Goal: Transaction & Acquisition: Register for event/course

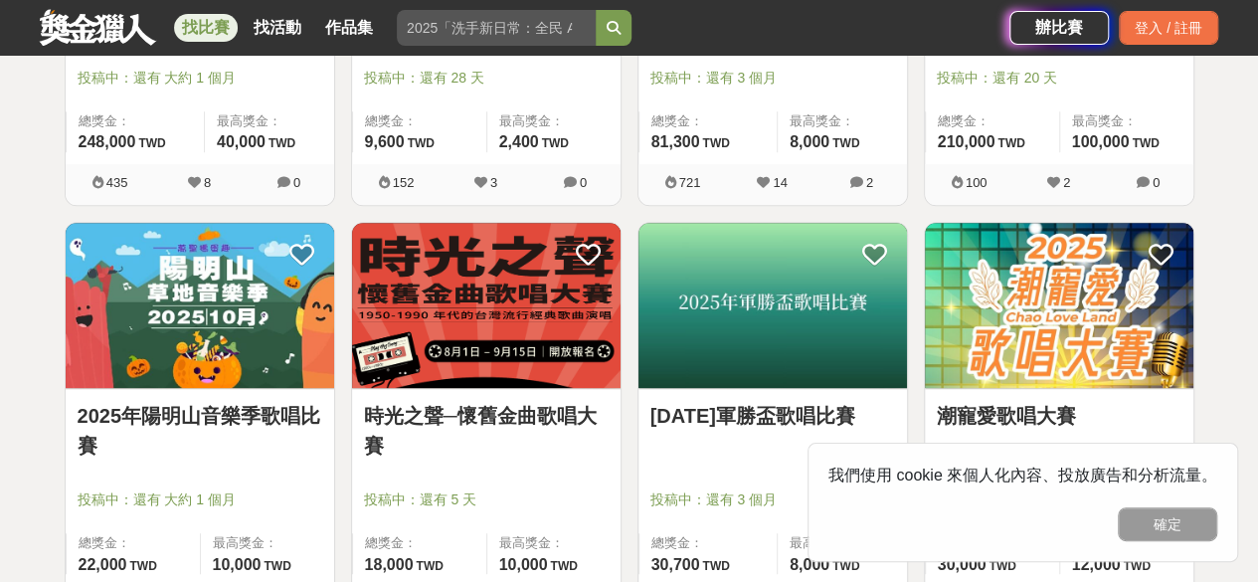
scroll to position [696, 0]
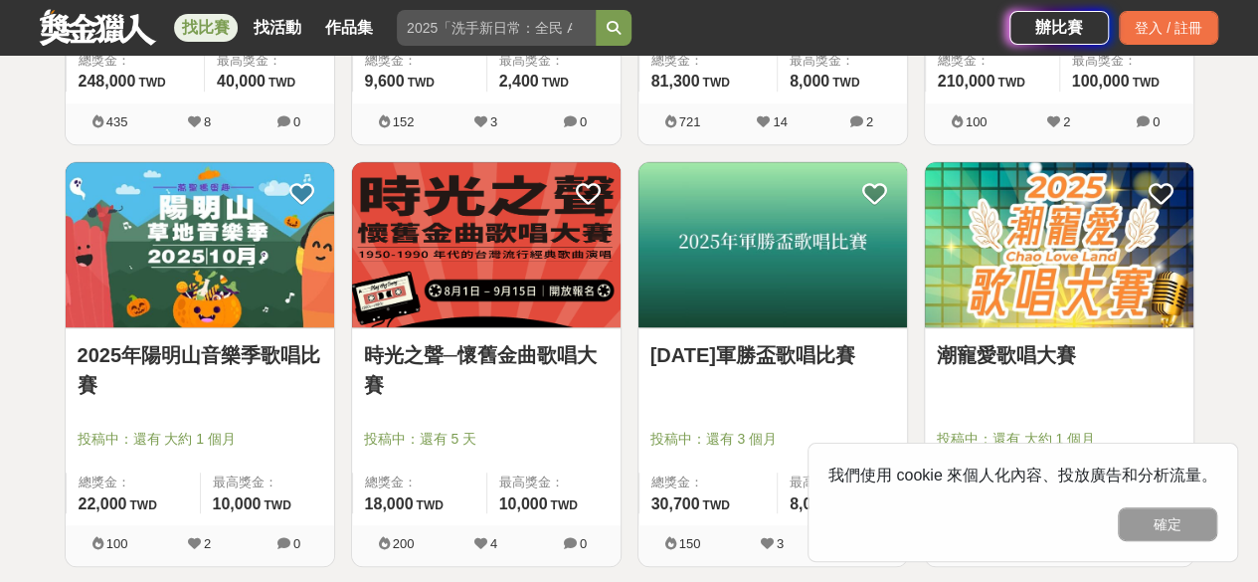
click at [231, 255] on img at bounding box center [200, 245] width 268 height 166
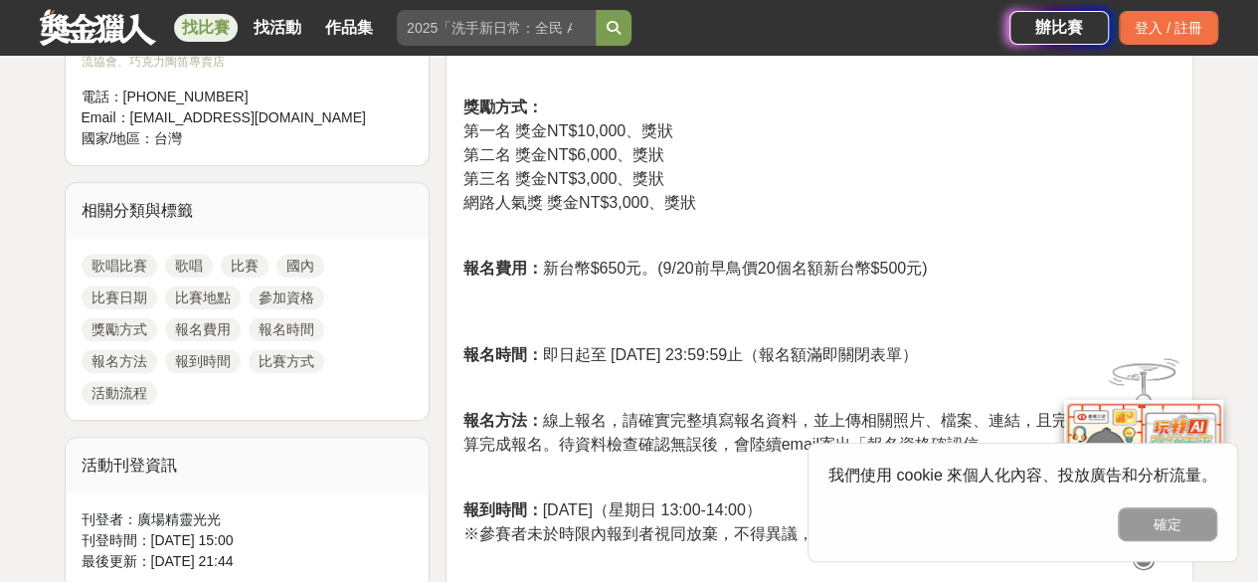
scroll to position [994, 0]
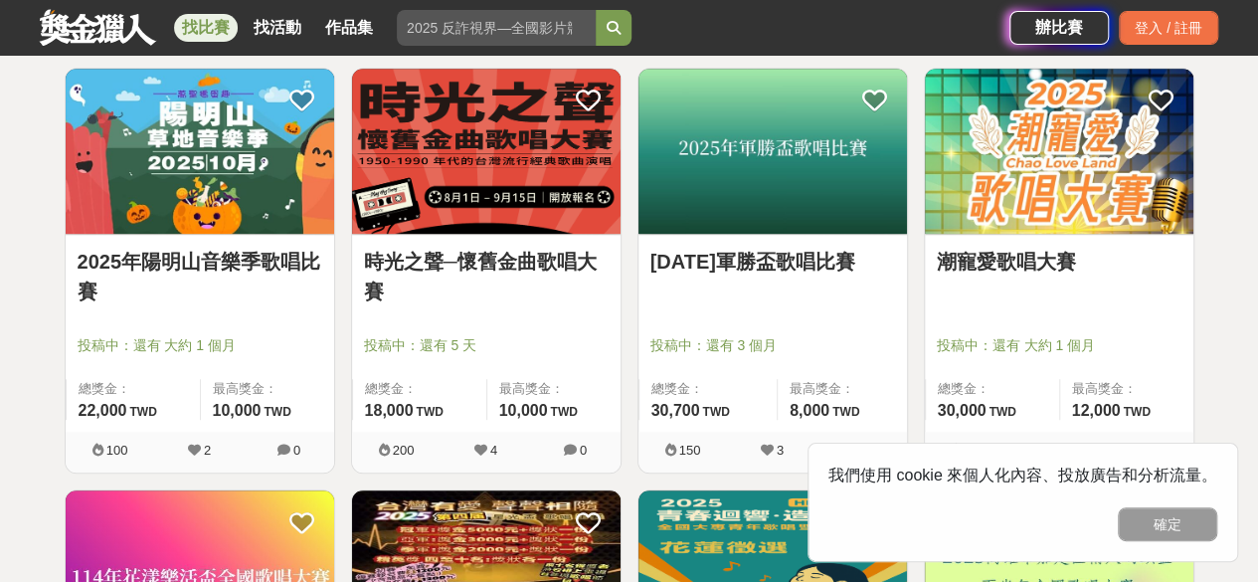
scroll to position [795, 0]
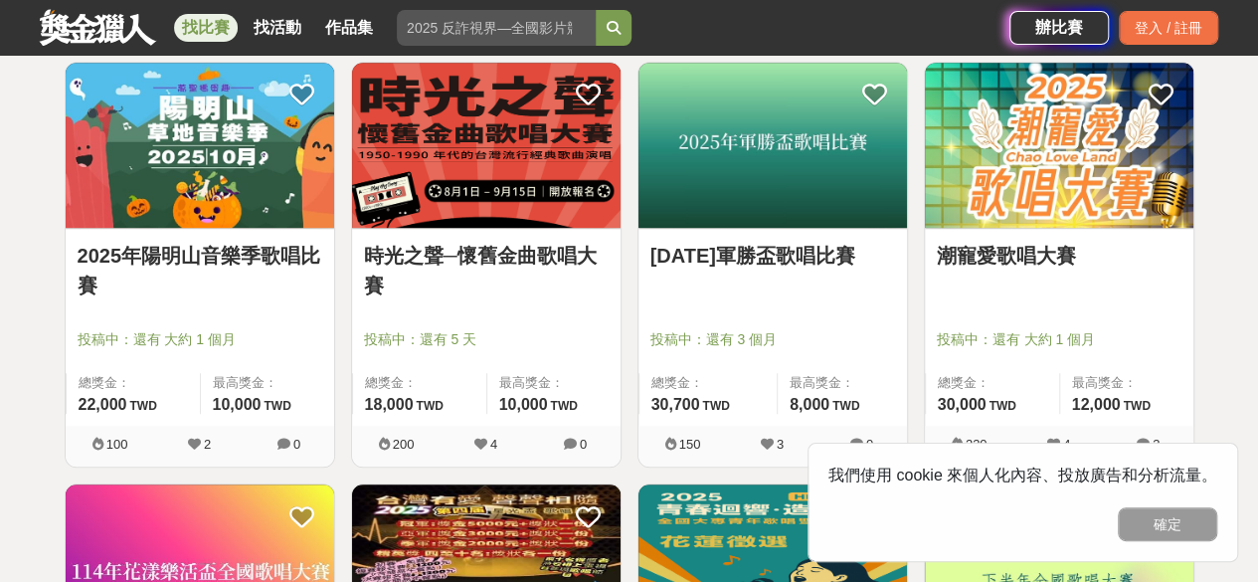
click at [1085, 174] on img at bounding box center [1059, 146] width 268 height 166
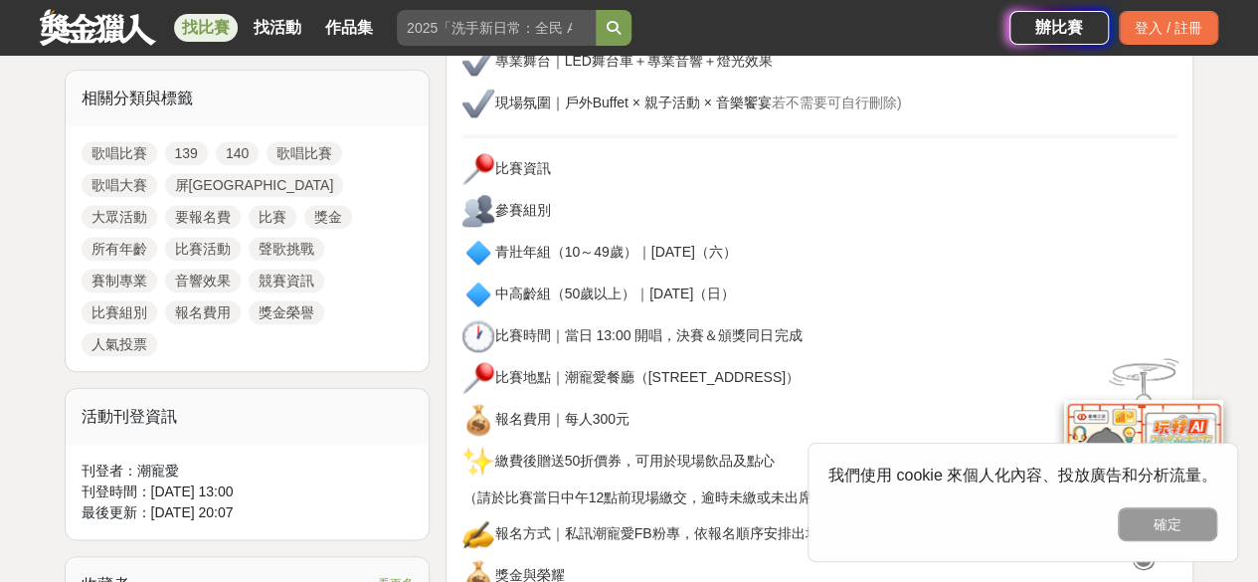
scroll to position [895, 0]
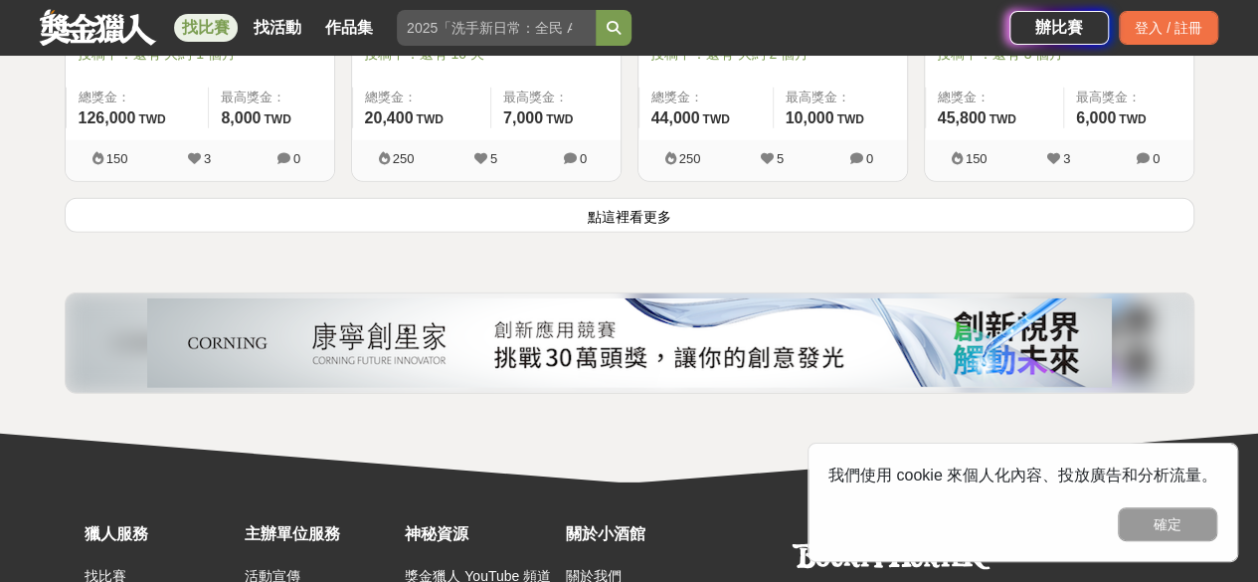
scroll to position [2783, 0]
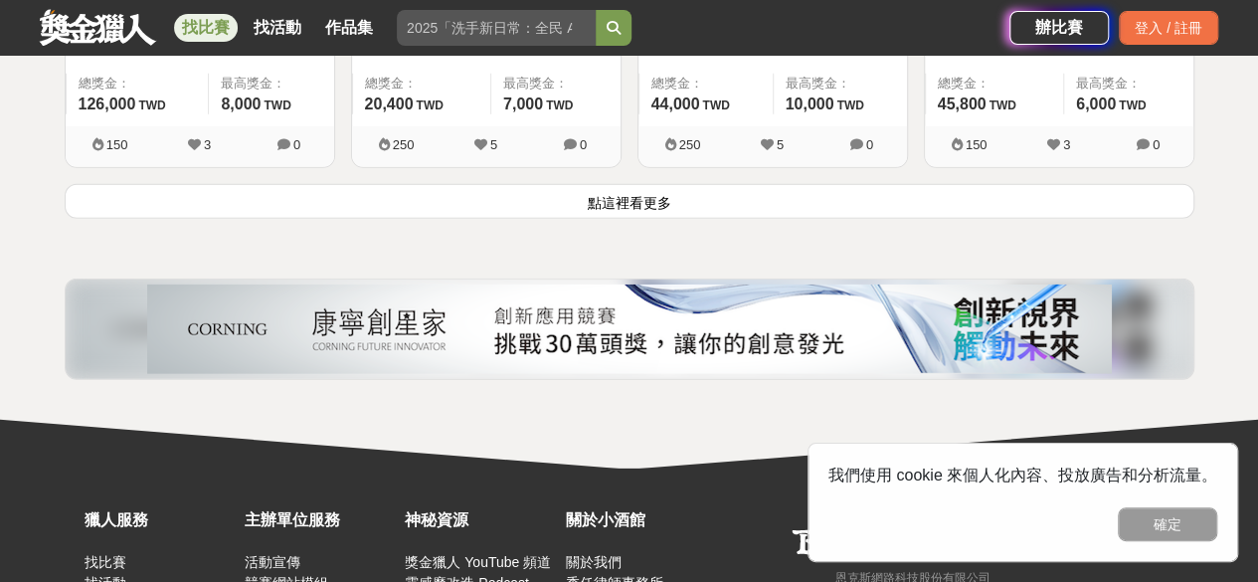
click at [535, 205] on button "點這裡看更多" at bounding box center [629, 201] width 1129 height 35
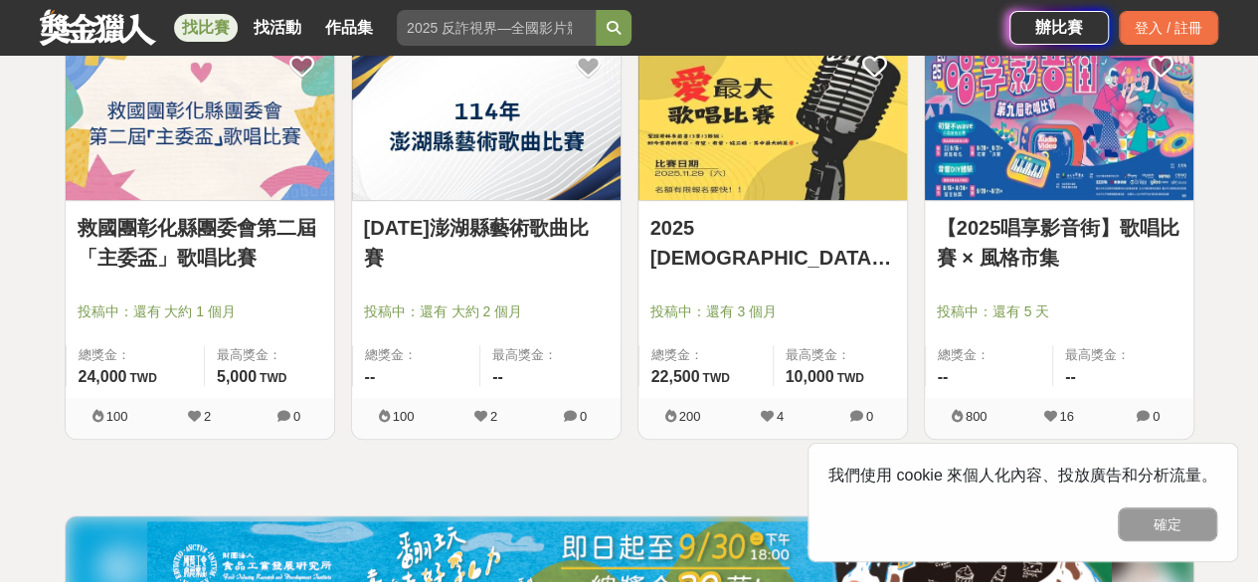
scroll to position [4175, 0]
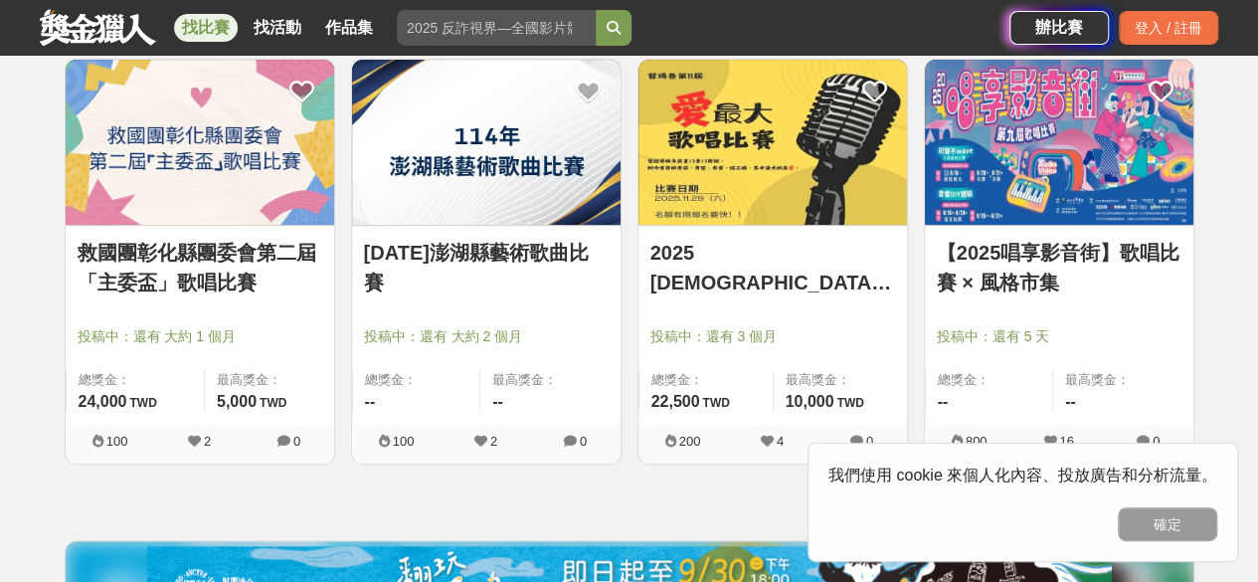
click at [1046, 162] on img at bounding box center [1059, 143] width 268 height 166
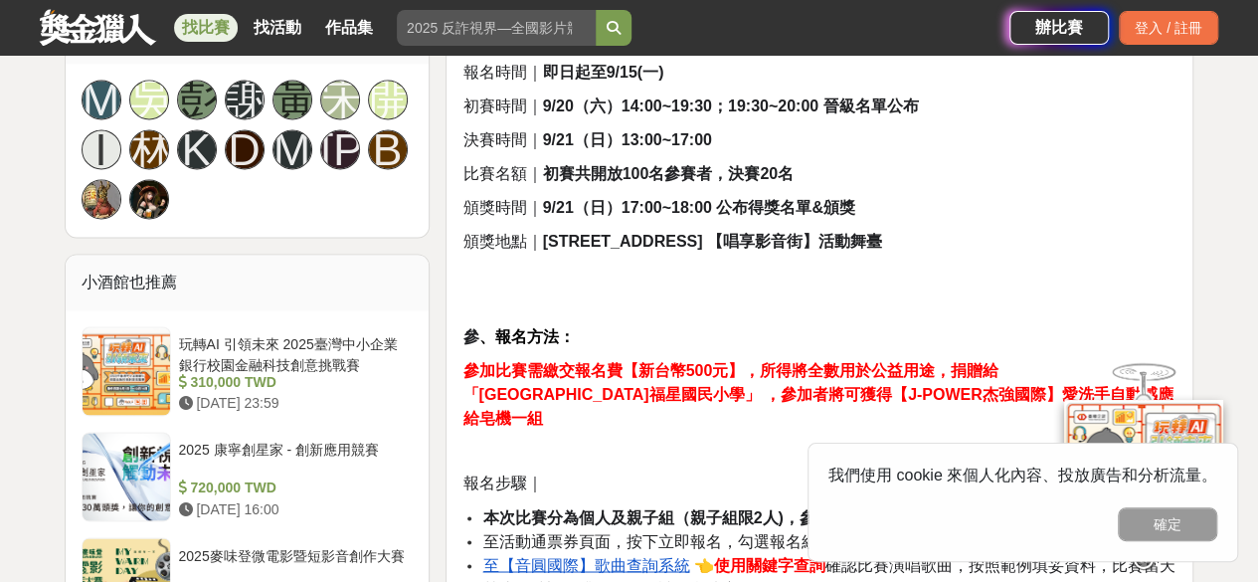
scroll to position [1392, 0]
